Goal: Navigation & Orientation: Find specific page/section

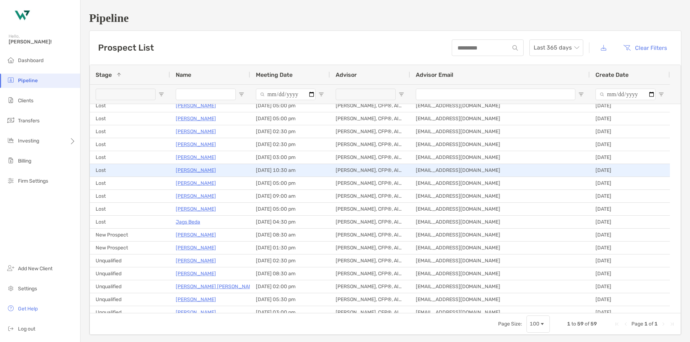
scroll to position [359, 0]
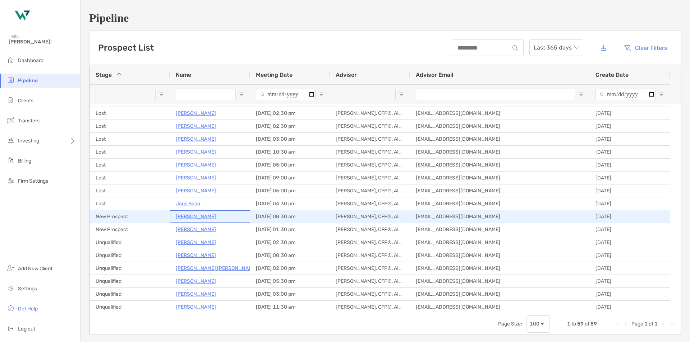
click at [195, 214] on p "[PERSON_NAME]" at bounding box center [196, 216] width 40 height 9
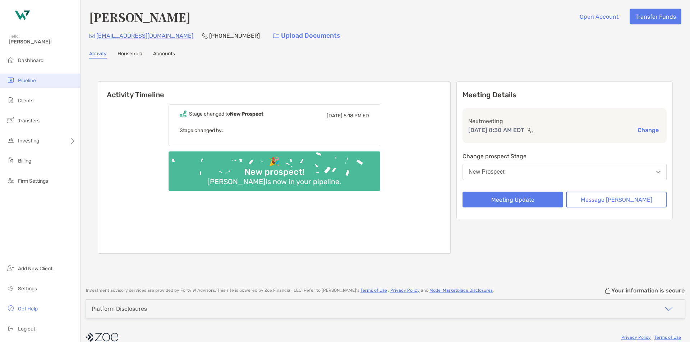
click at [39, 80] on li "Pipeline" at bounding box center [40, 81] width 80 height 14
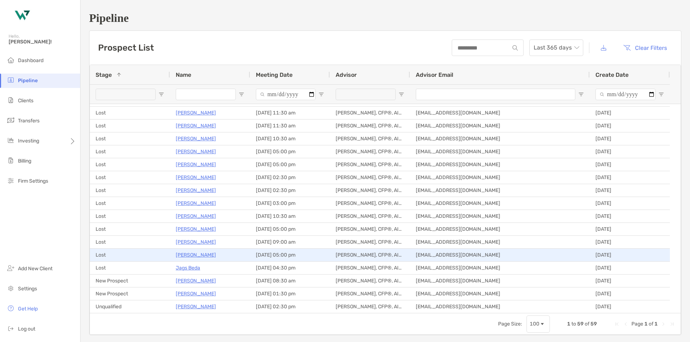
scroll to position [323, 0]
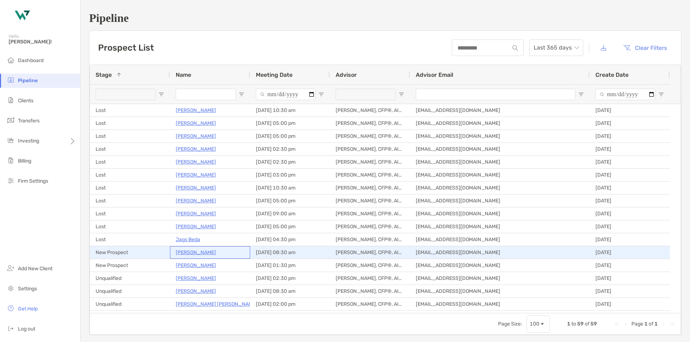
click at [206, 252] on p "[PERSON_NAME]" at bounding box center [196, 252] width 40 height 9
